Goal: Navigation & Orientation: Find specific page/section

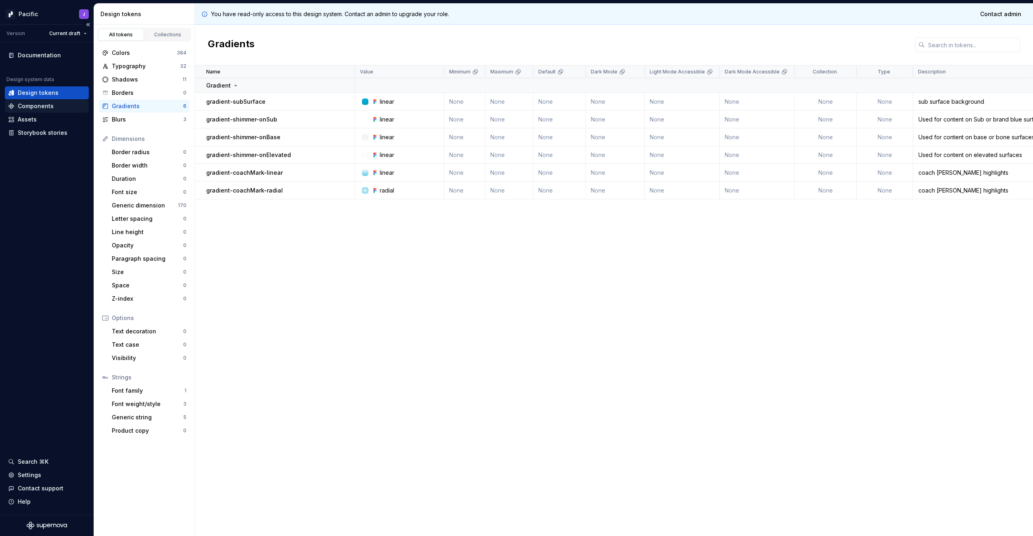
click at [52, 107] on div "Components" at bounding box center [36, 106] width 36 height 8
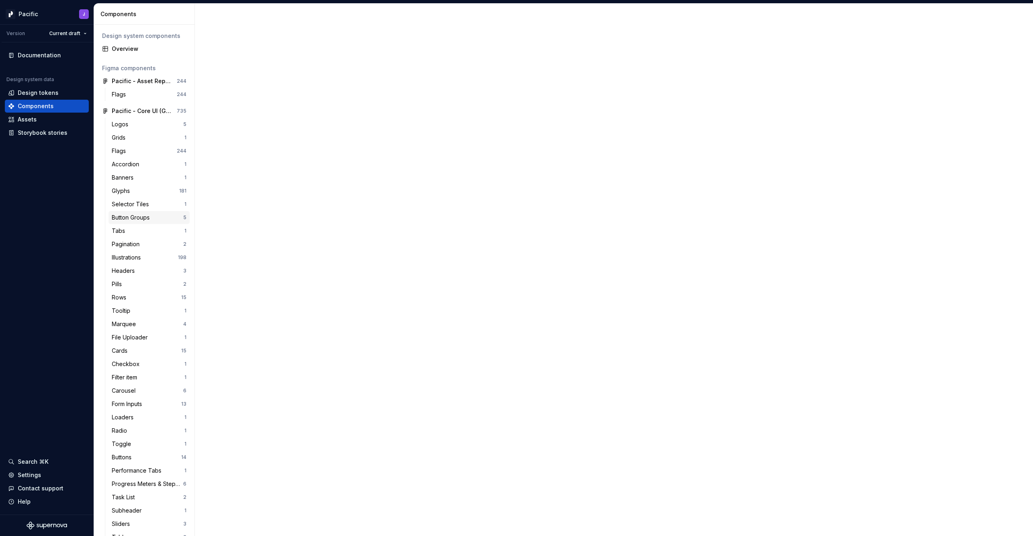
click at [122, 220] on div "Button Groups" at bounding box center [132, 217] width 41 height 8
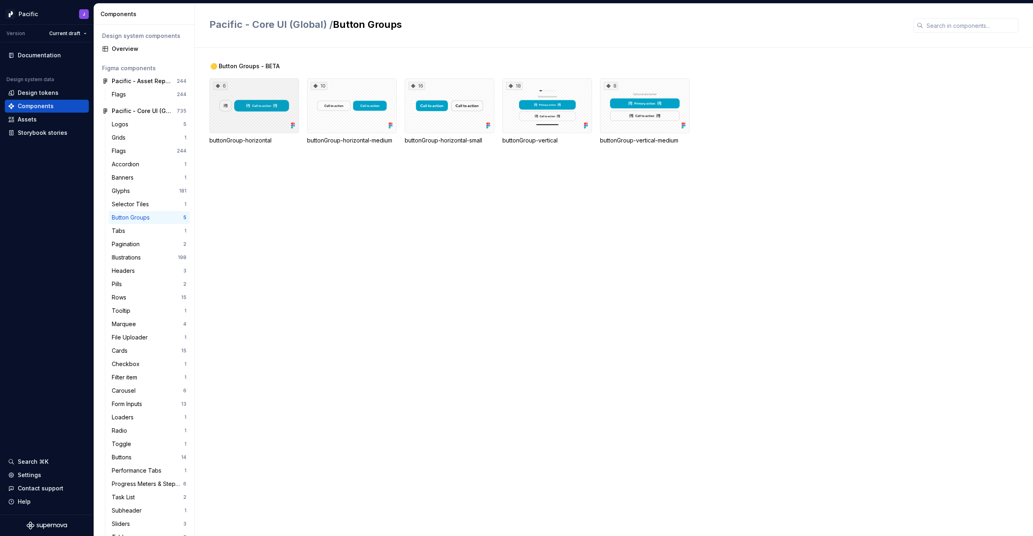
click at [269, 129] on div "6" at bounding box center [254, 105] width 90 height 55
